Goal: Transaction & Acquisition: Book appointment/travel/reservation

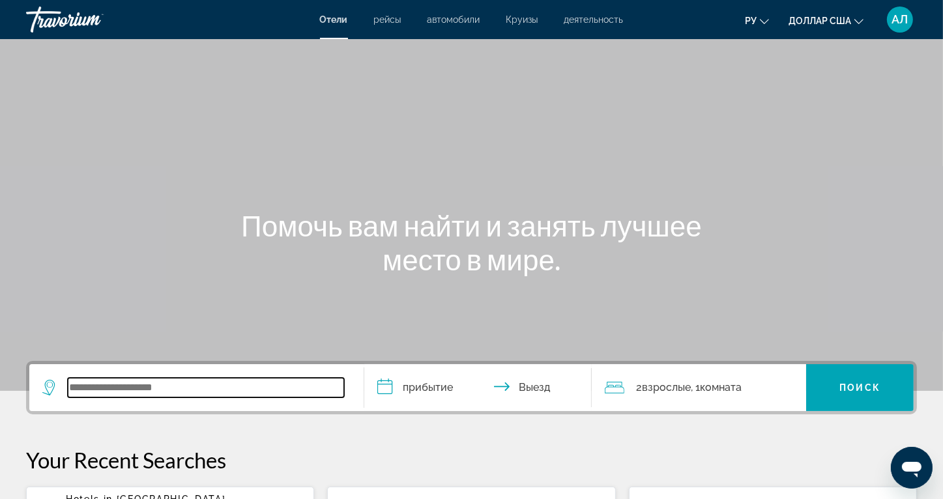
click at [117, 391] on input "Виджет поиска" at bounding box center [206, 388] width 276 height 20
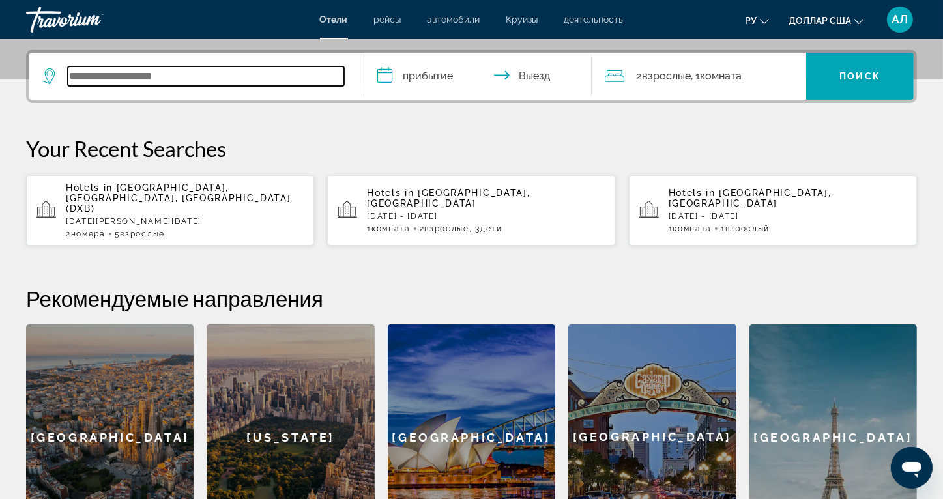
scroll to position [318, 0]
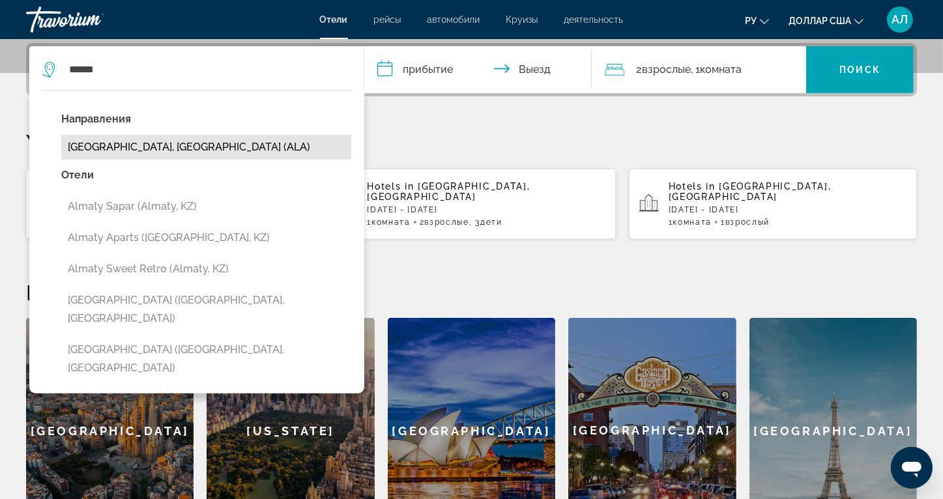
click at [154, 151] on button "[GEOGRAPHIC_DATA], [GEOGRAPHIC_DATA] (ALA)" at bounding box center [206, 147] width 290 height 25
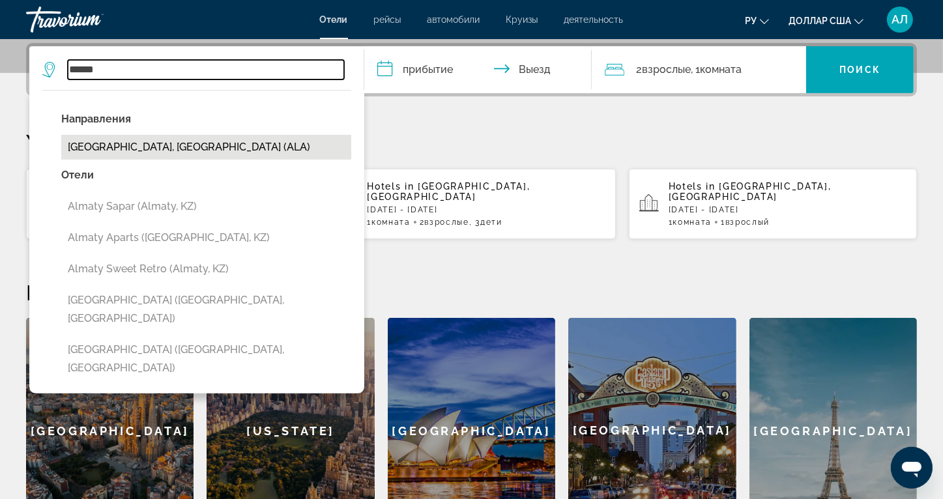
type input "**********"
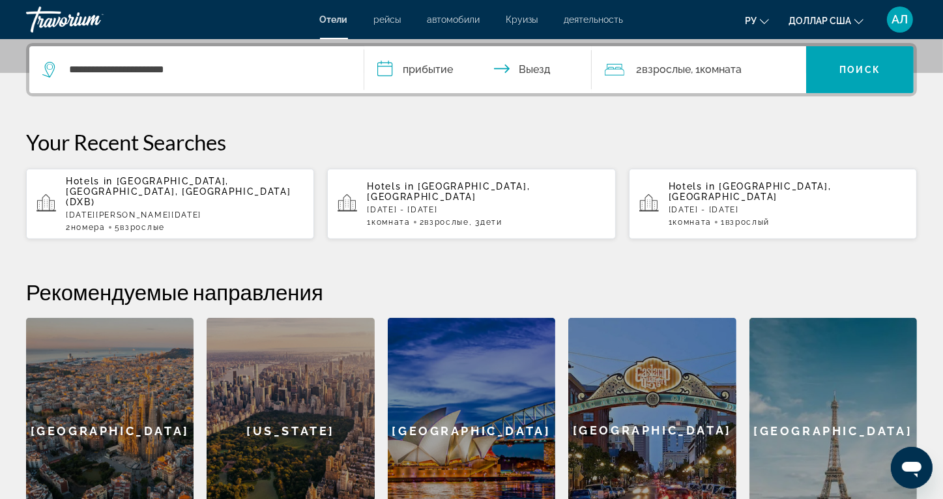
click at [386, 61] on input "**********" at bounding box center [480, 71] width 233 height 51
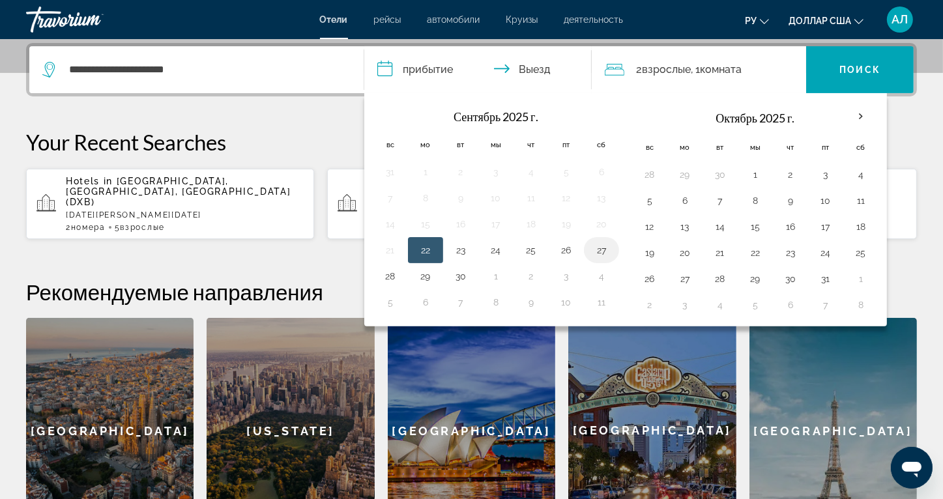
click at [606, 246] on button "27" at bounding box center [601, 250] width 21 height 18
click at [457, 272] on button "30" at bounding box center [460, 276] width 21 height 18
type input "**********"
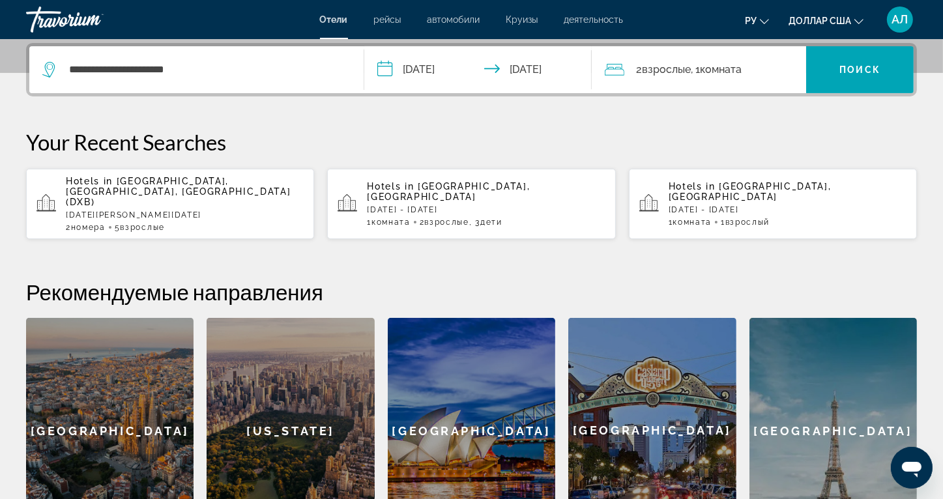
click at [696, 61] on span ", 1 Комната номера" at bounding box center [716, 70] width 51 height 18
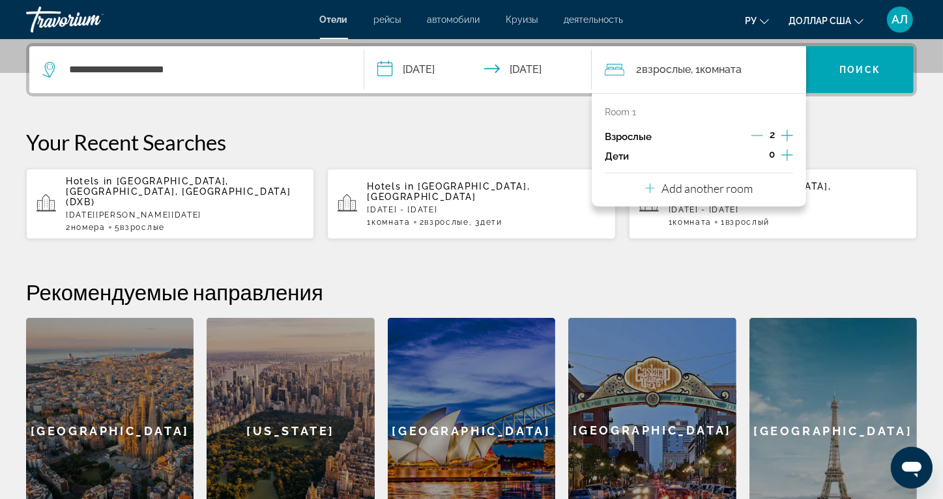
click at [760, 137] on icon "Decrement adults" at bounding box center [757, 136] width 12 height 12
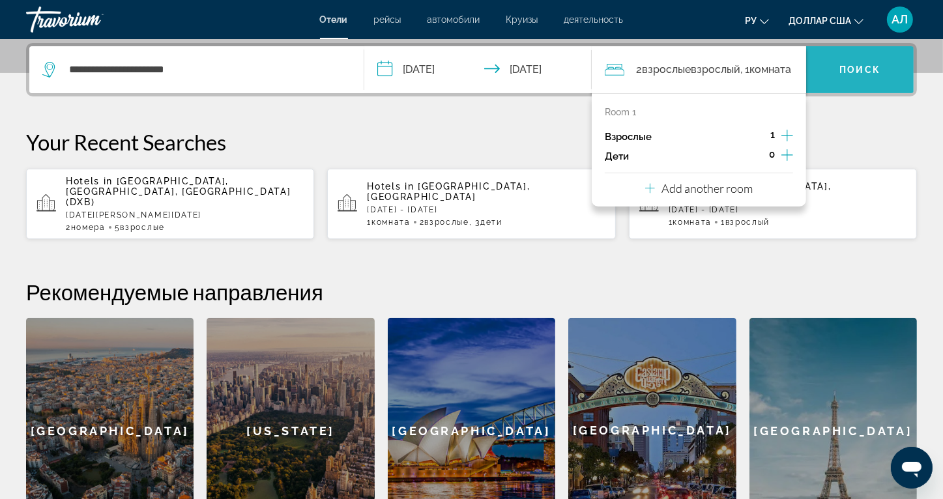
click at [853, 59] on span "Виджет поиска" at bounding box center [860, 69] width 108 height 31
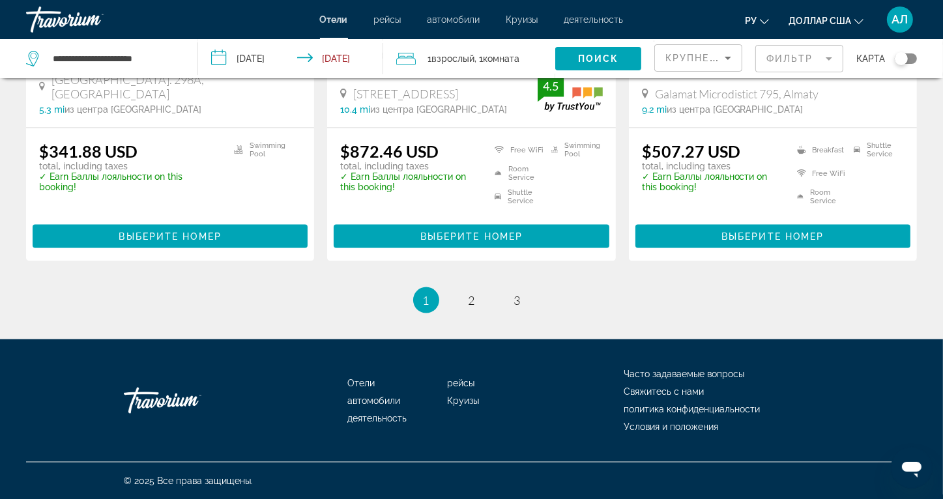
scroll to position [1824, 0]
click at [463, 303] on link "page 2" at bounding box center [471, 300] width 23 height 23
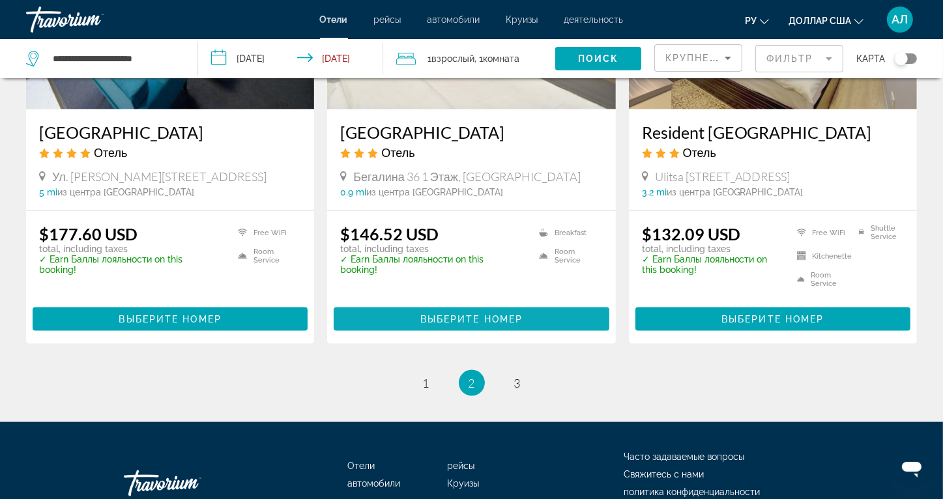
scroll to position [1695, 0]
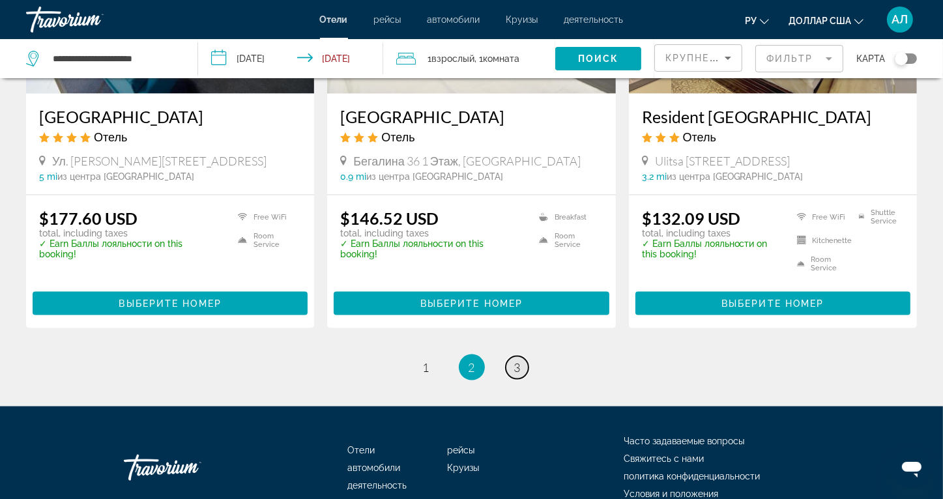
click at [523, 357] on link "page 3" at bounding box center [517, 368] width 23 height 23
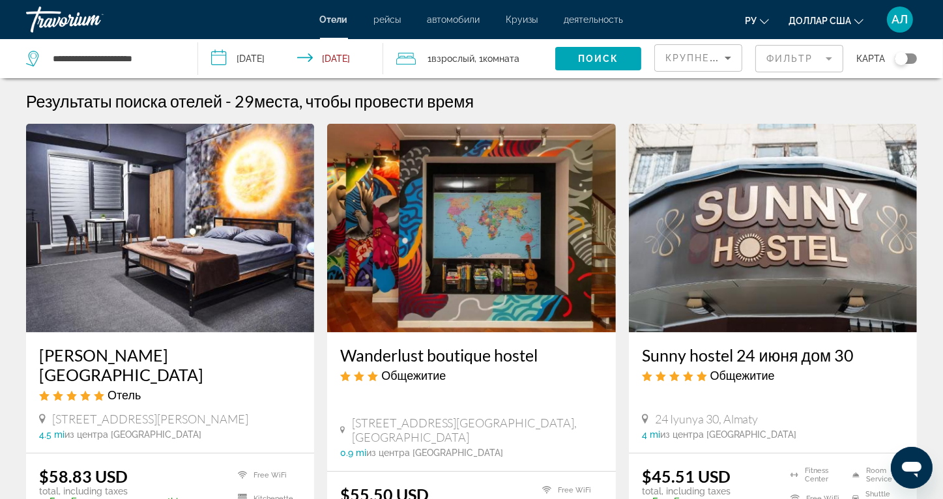
click at [171, 276] on img "Основное содержание" at bounding box center [170, 228] width 288 height 209
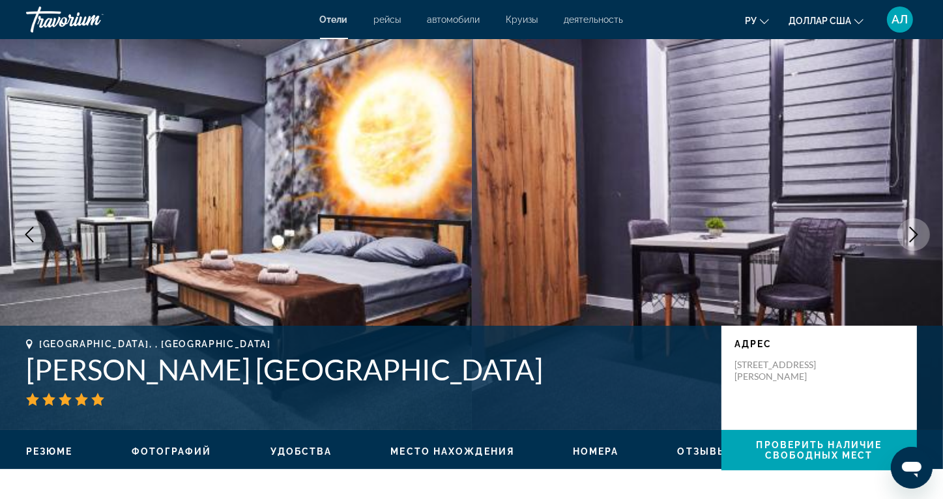
click at [906, 227] on icon "Next image" at bounding box center [914, 235] width 16 height 16
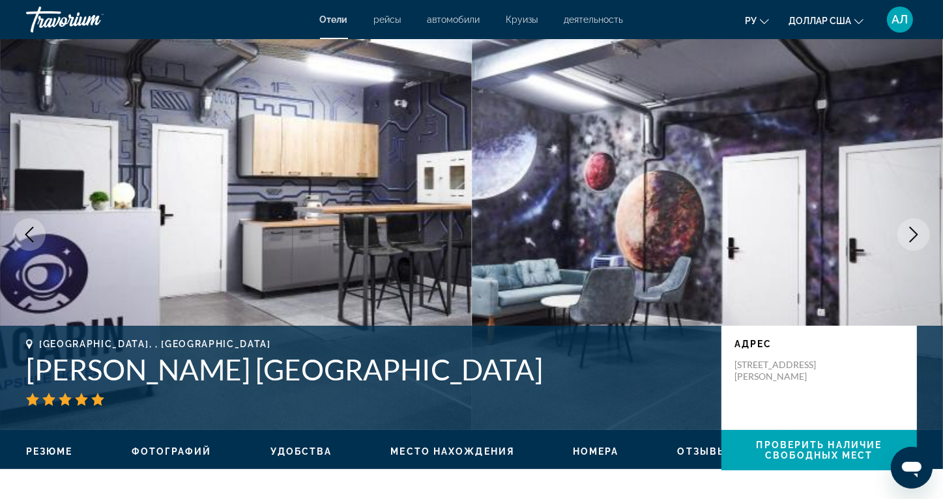
click at [906, 227] on icon "Next image" at bounding box center [914, 235] width 16 height 16
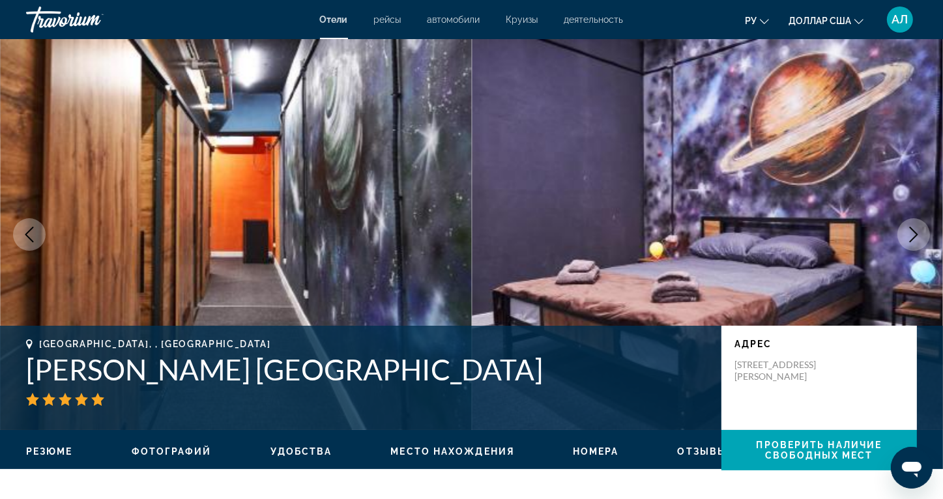
click at [906, 227] on icon "Next image" at bounding box center [914, 235] width 16 height 16
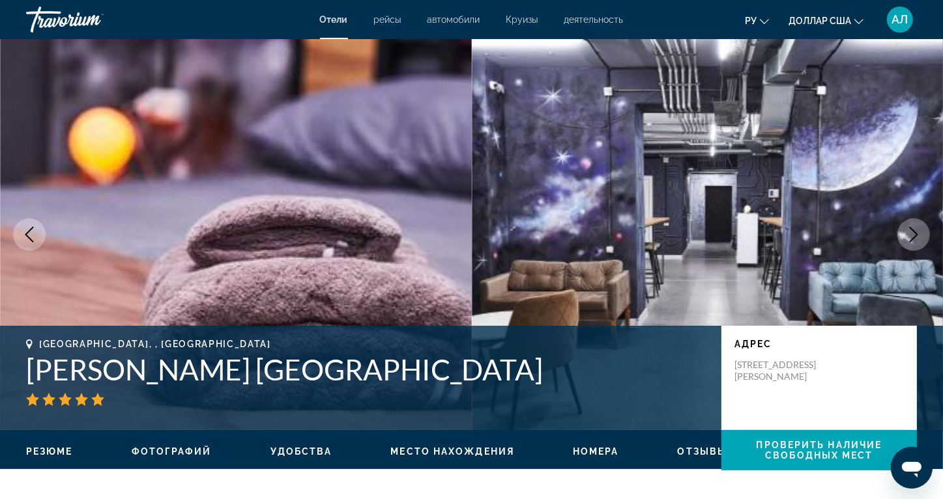
click at [906, 227] on icon "Next image" at bounding box center [914, 235] width 16 height 16
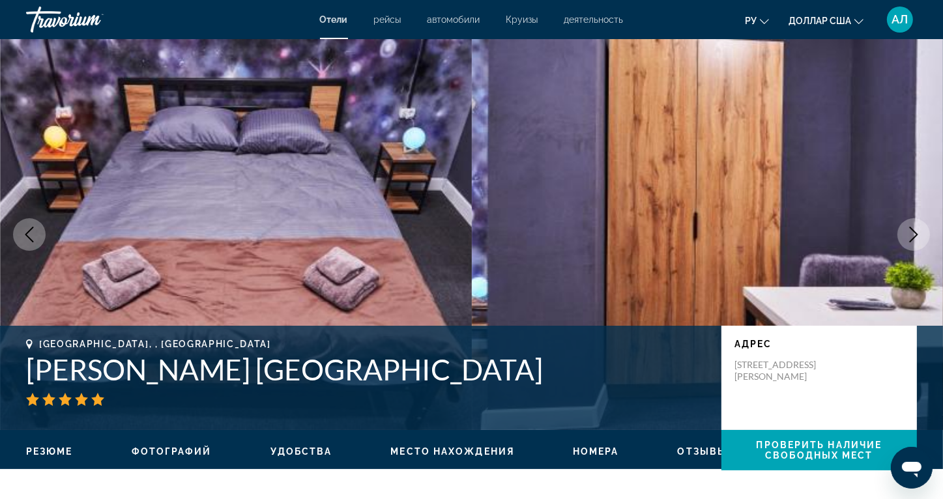
click at [906, 227] on icon "Next image" at bounding box center [914, 235] width 16 height 16
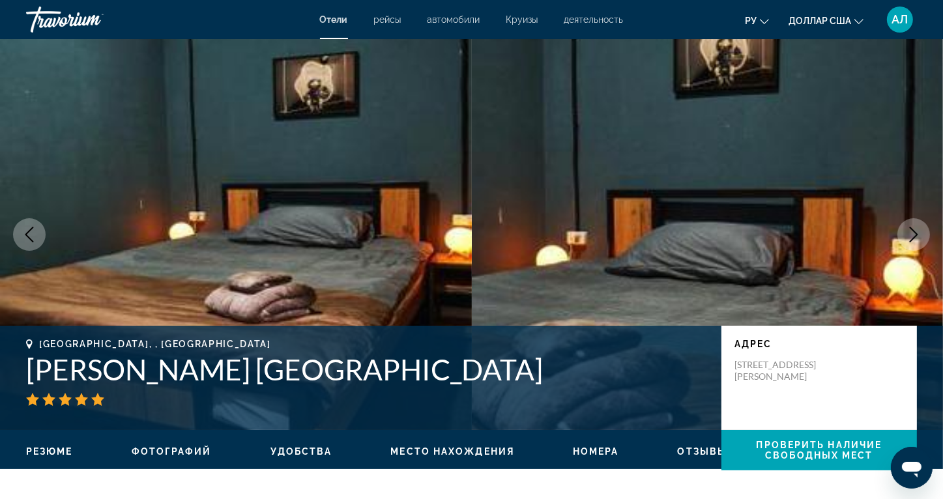
click at [906, 227] on icon "Next image" at bounding box center [914, 235] width 16 height 16
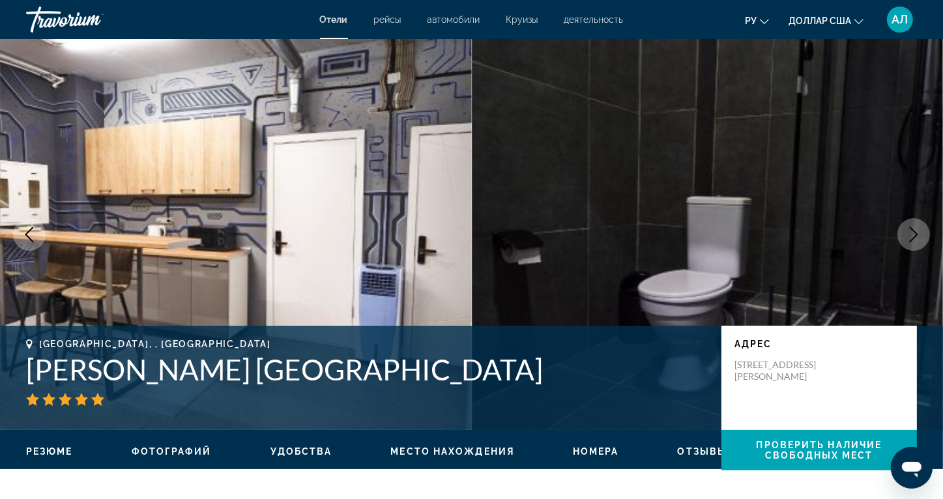
click at [906, 227] on icon "Next image" at bounding box center [914, 235] width 16 height 16
